Goal: Task Accomplishment & Management: Manage account settings

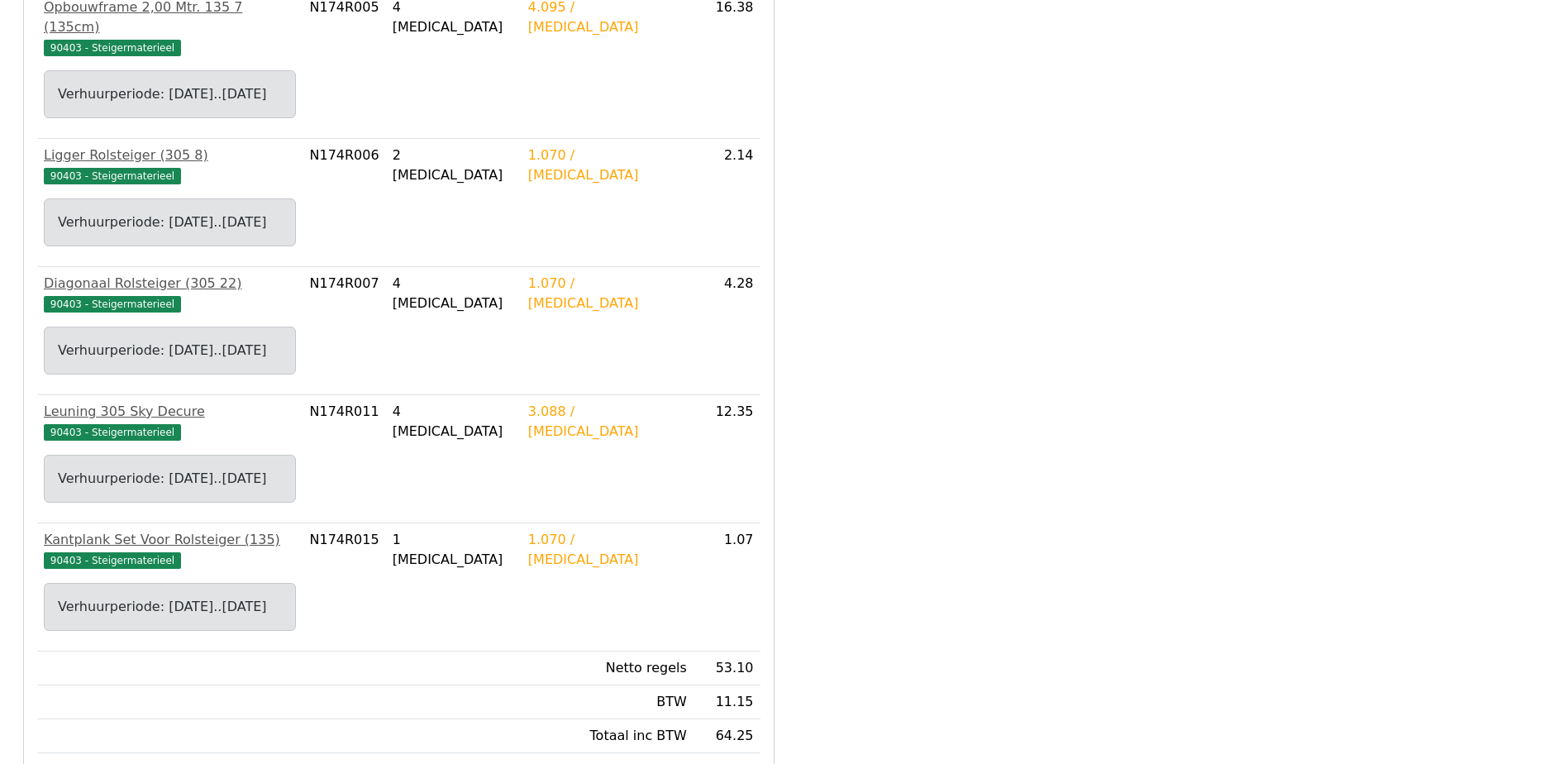
scroll to position [870, 0]
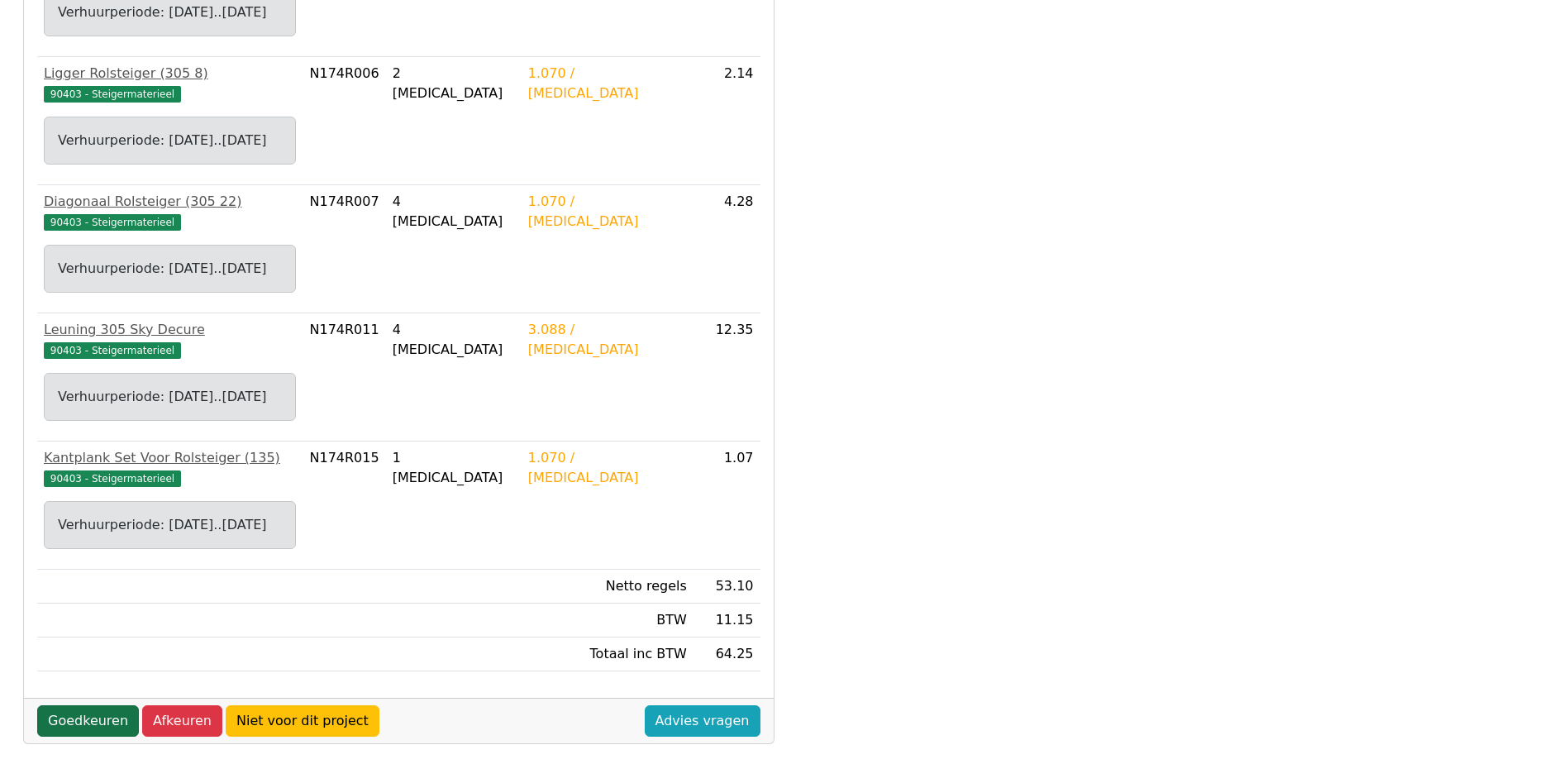
click at [63, 706] on link "Goedkeuren" at bounding box center [88, 722] width 102 height 32
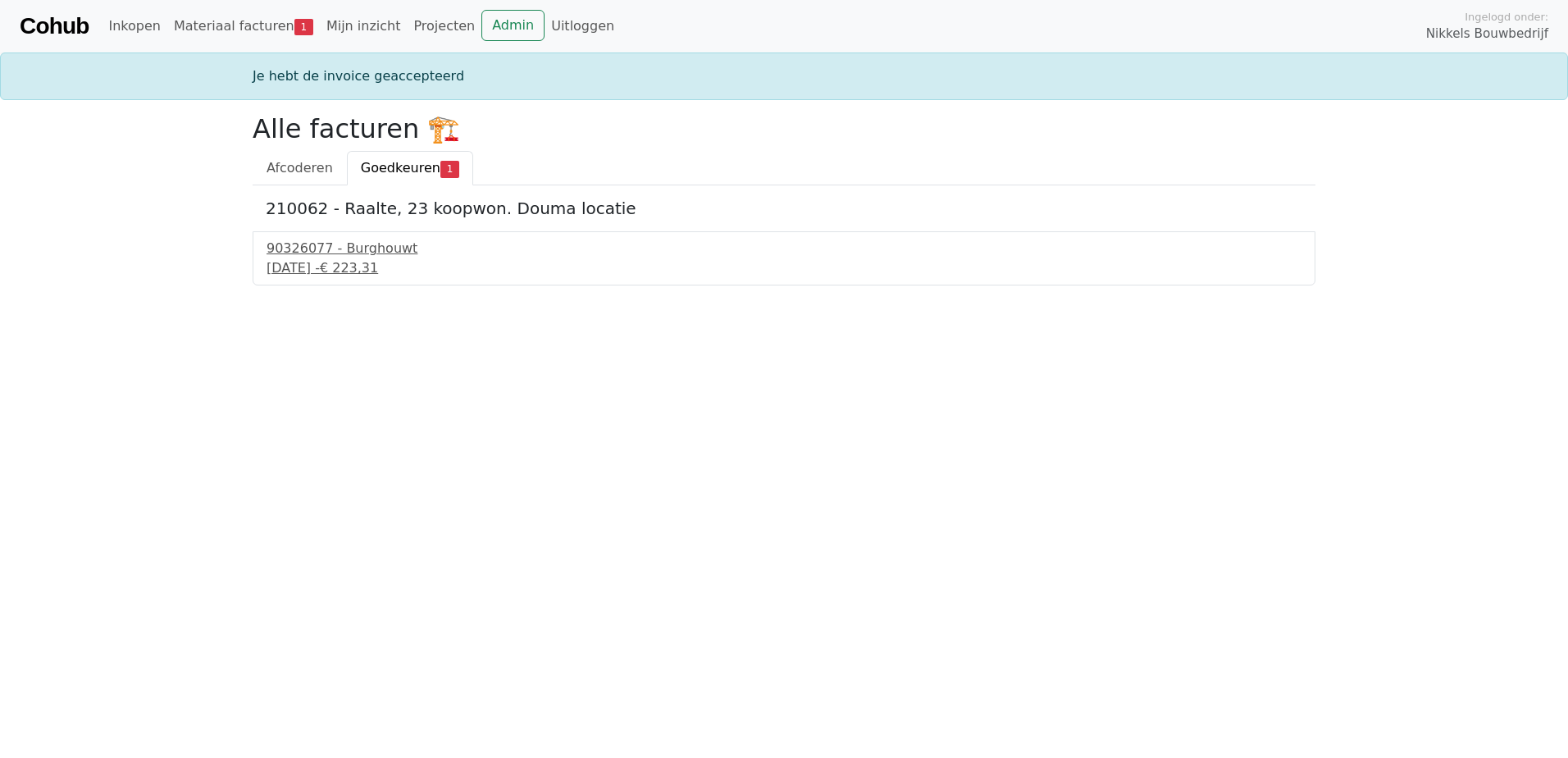
click at [399, 169] on span "Goedkeuren" at bounding box center [400, 168] width 79 height 16
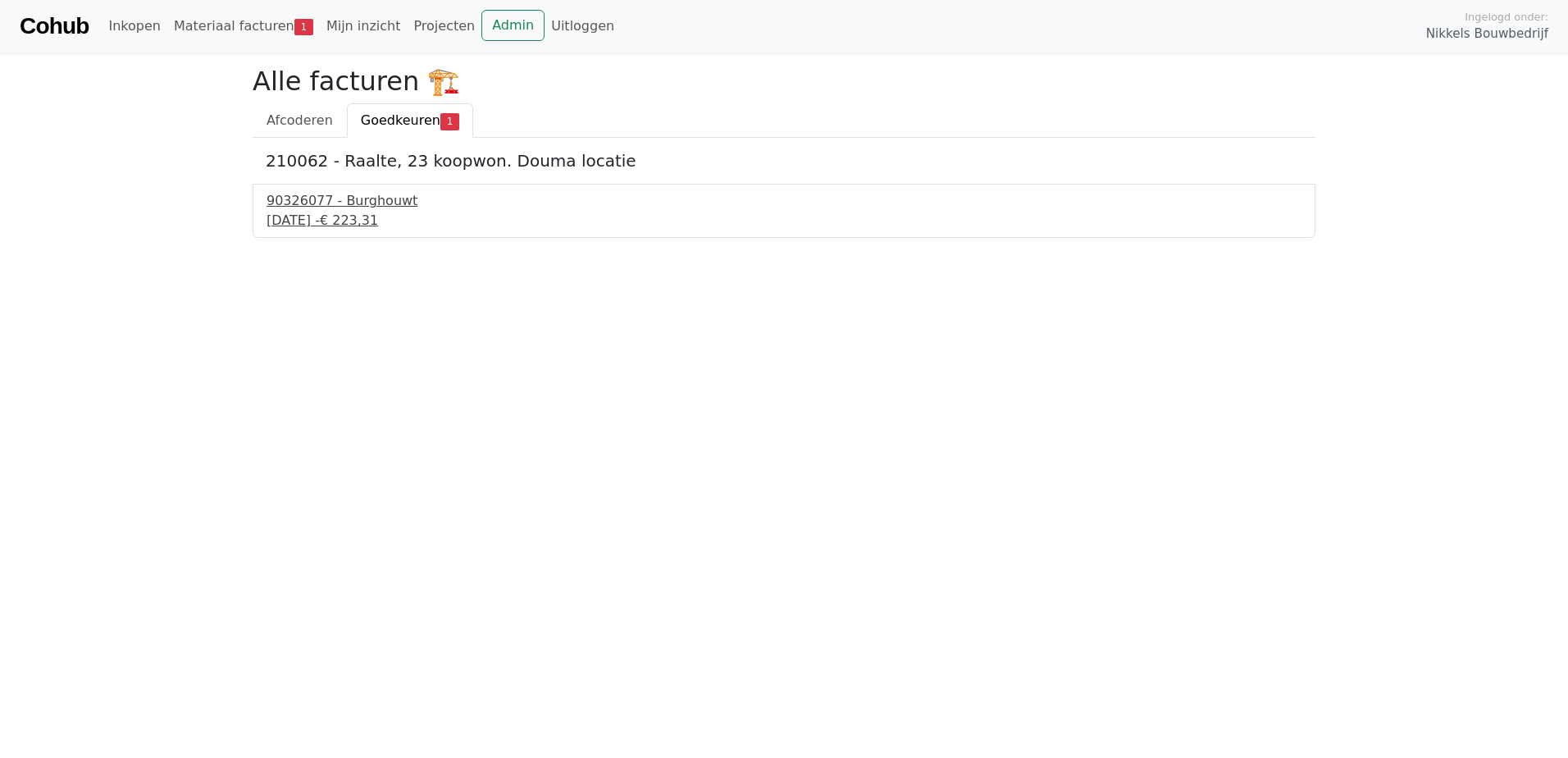
click at [294, 198] on div "90326077 - Burghouwt" at bounding box center [784, 201] width 1035 height 20
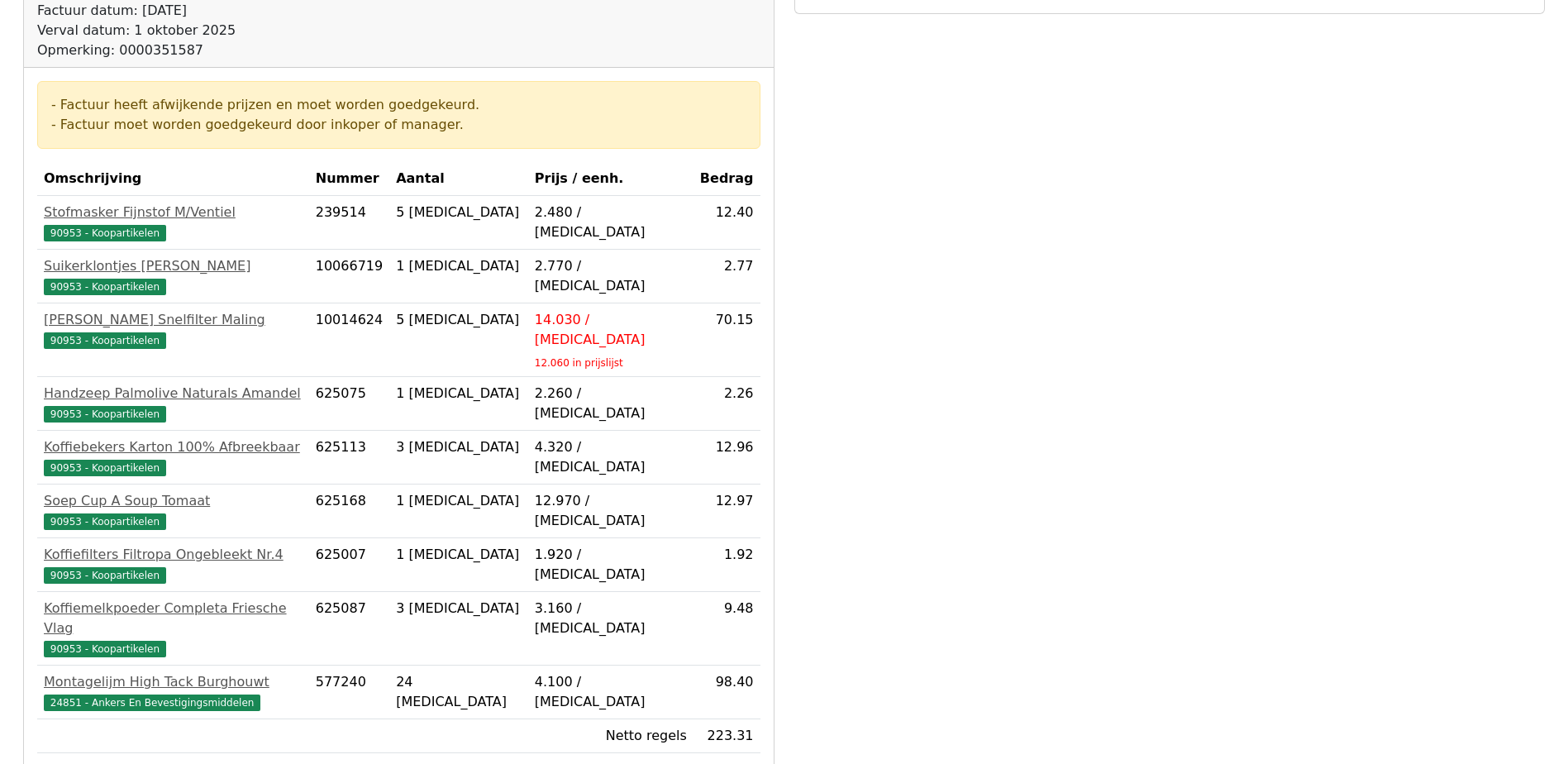
scroll to position [554, 0]
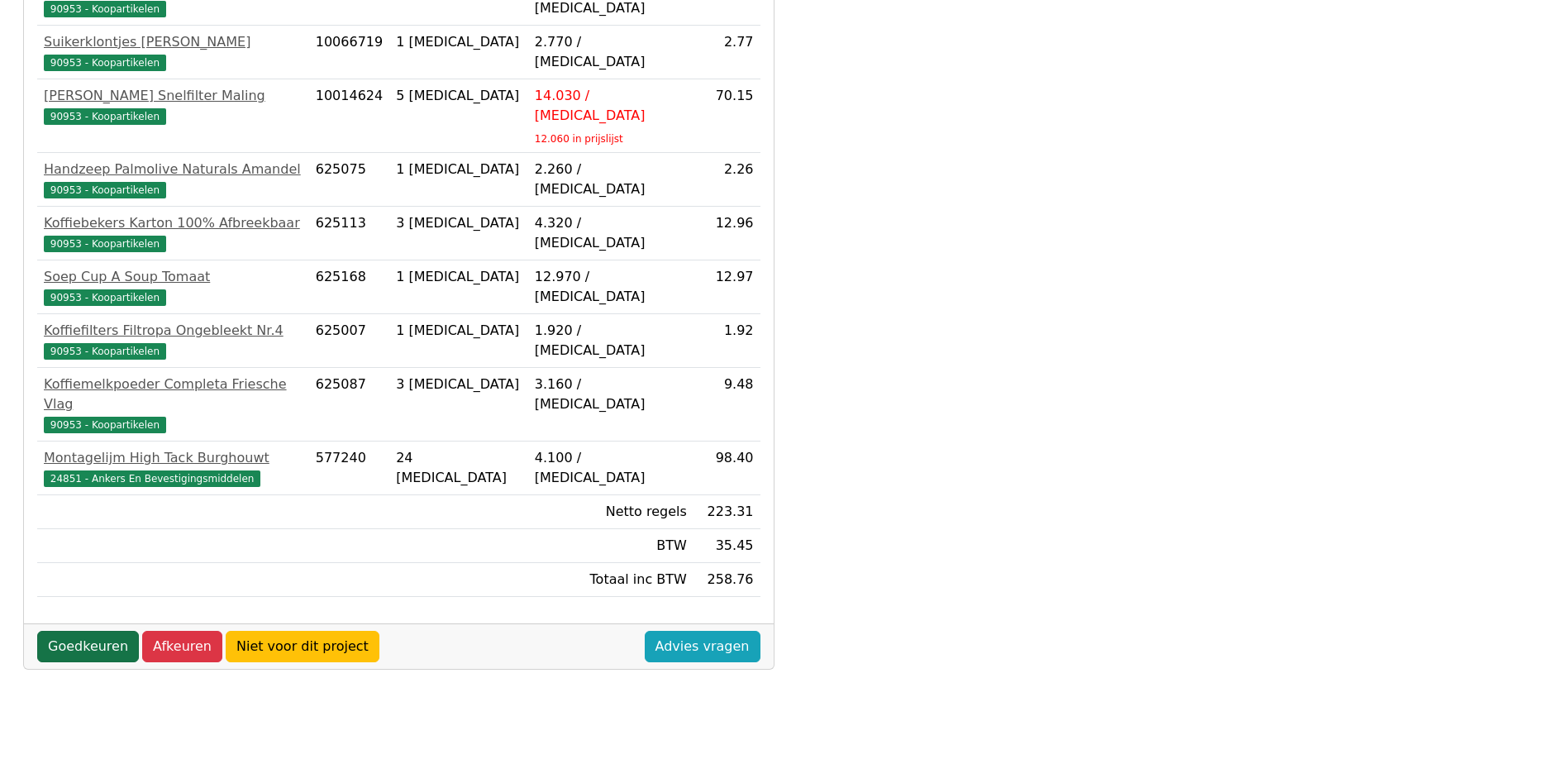
click at [78, 631] on link "Goedkeuren" at bounding box center [88, 646] width 102 height 32
